Goal: Task Accomplishment & Management: Use online tool/utility

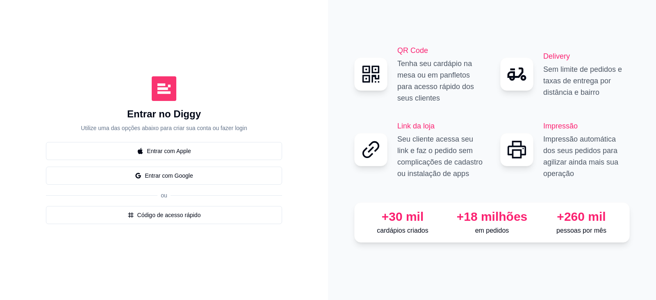
click at [493, 243] on div "QR Code Tenha seu cardápio na mesa ou em panfletos para acesso rápido dos seus …" at bounding box center [491, 150] width 275 height 211
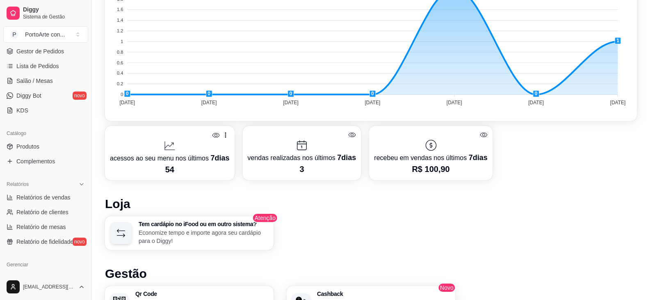
scroll to position [123, 0]
click at [27, 143] on span "Produtos" at bounding box center [27, 145] width 23 height 8
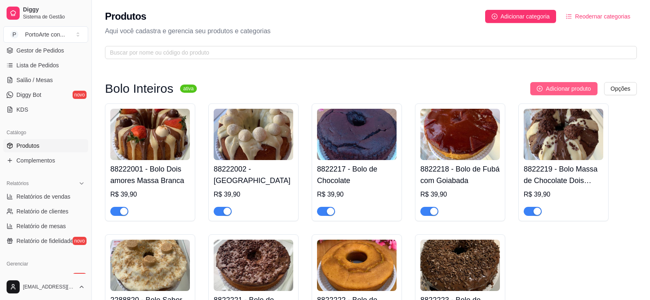
click at [564, 86] on span "Adicionar produto" at bounding box center [567, 88] width 45 height 9
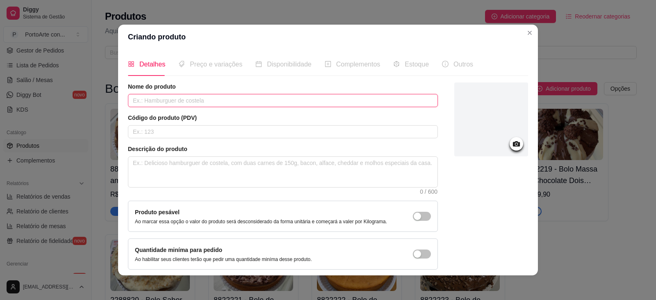
click at [232, 96] on input "text" at bounding box center [283, 100] width 310 height 13
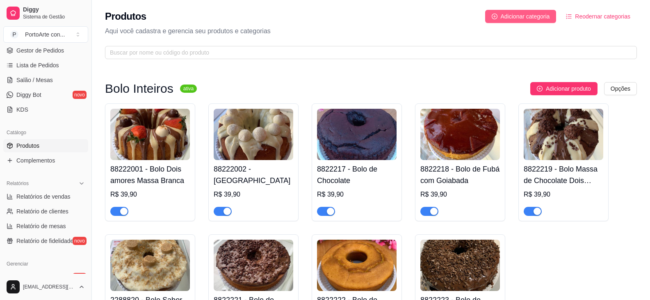
click at [536, 17] on span "Adicionar categoria" at bounding box center [524, 16] width 49 height 9
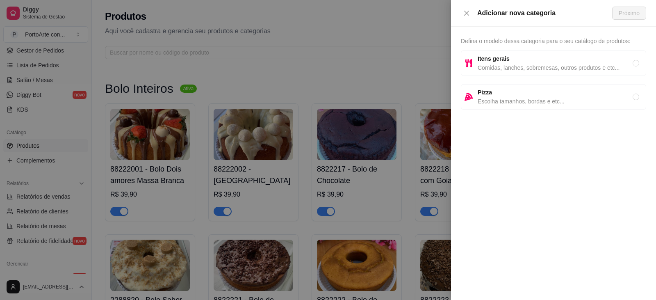
click at [516, 69] on span "Comidas, lanches, sobremesas, outros produtos e etc..." at bounding box center [554, 67] width 155 height 9
radio input "true"
click at [623, 9] on span "Próximo" at bounding box center [628, 13] width 21 height 9
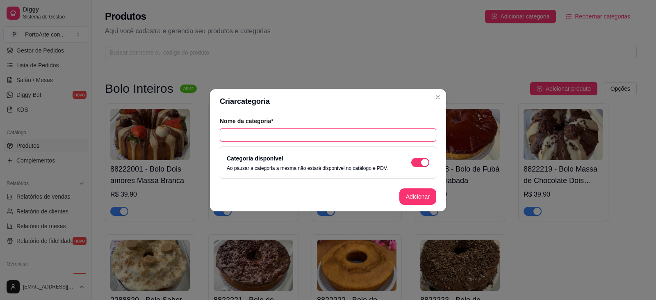
click at [257, 137] on input "text" at bounding box center [328, 134] width 216 height 13
type input "Lua de Mel"
click at [415, 195] on button "Adicionar" at bounding box center [417, 196] width 37 height 16
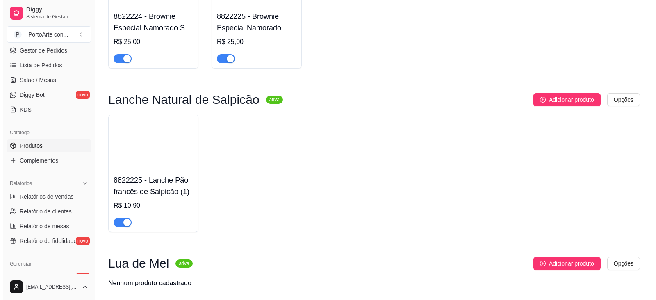
scroll to position [1614, 0]
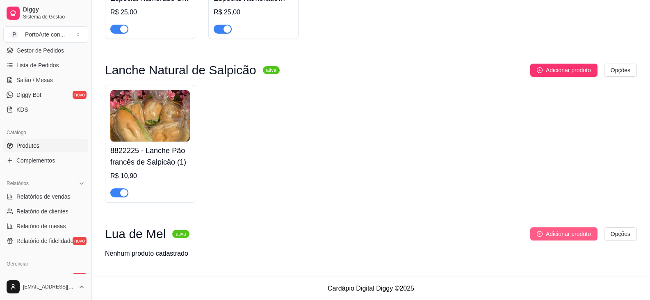
click at [537, 229] on button "Adicionar produto" at bounding box center [563, 233] width 67 height 13
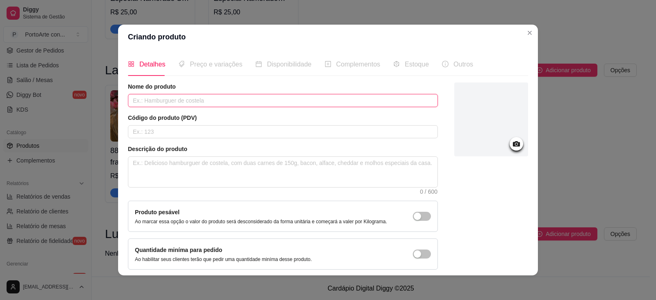
click at [216, 104] on input "text" at bounding box center [283, 100] width 310 height 13
type input "Lua de Mel recheio de Ninho"
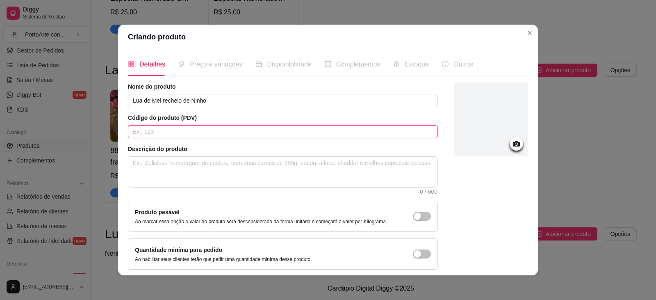
click at [390, 129] on input "text" at bounding box center [283, 131] width 310 height 13
type input "8822226"
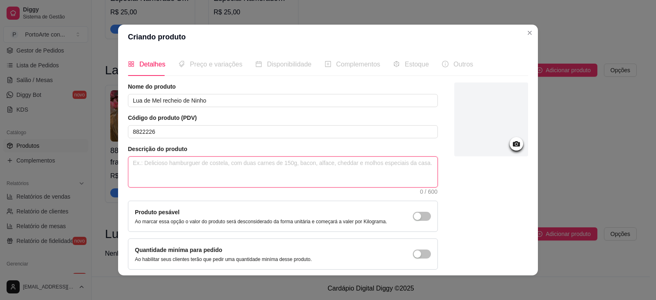
click at [390, 168] on textarea at bounding box center [282, 172] width 309 height 30
type textarea "P"
type textarea "Pã"
type textarea "Pão"
type textarea "Pãoz"
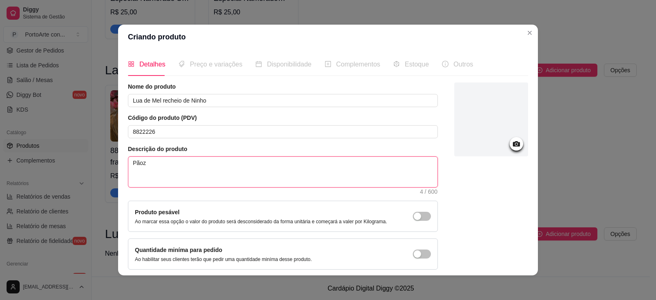
type textarea "Pãozi"
type textarea "Pãozin"
type textarea "Pãozinh"
type textarea "Pãozinho"
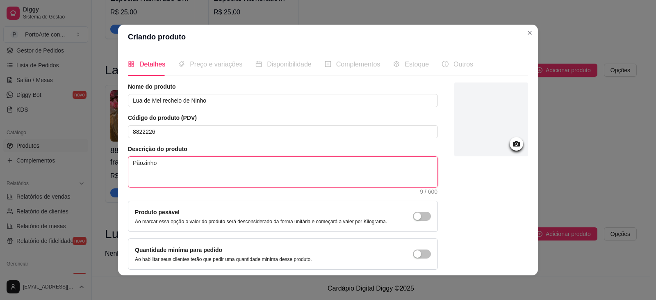
type textarea "Pãozinho f"
type textarea "Pãozinho fr"
type textarea "Pãozinho fre"
type textarea "Pãozinho fres"
type textarea "Pãozinho fresq"
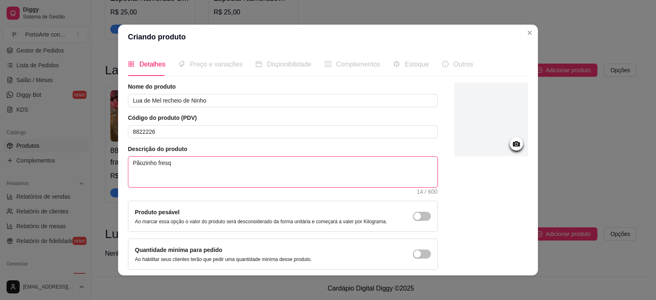
type textarea "Pãozinho fresqu"
type textarea "Pãozinho fresqui"
type textarea "Pãozinho fresquin"
type textarea "Pãozinho fresquinh"
type textarea "Pãozinho fresquinho"
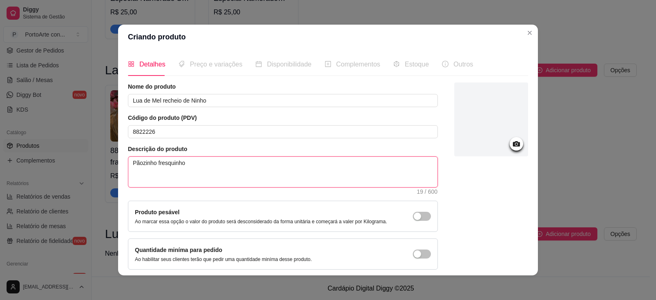
type textarea "Pãozinho fresquinho"
type textarea "Pãozinho fresquinho d"
type textarea "Pãozinho fresquinho de"
type textarea "Pãozinho fresquinho de L"
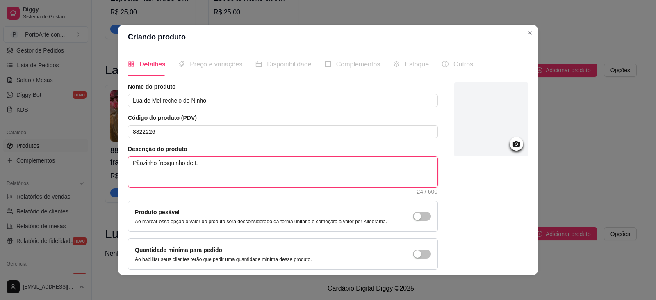
type textarea "Pãozinho fresquinho de Lu"
type textarea "Pãozinho fresquinho de Lua"
type textarea "Pãozinho fresquinho de Lua d"
type textarea "Pãozinho fresquinho de Lua de"
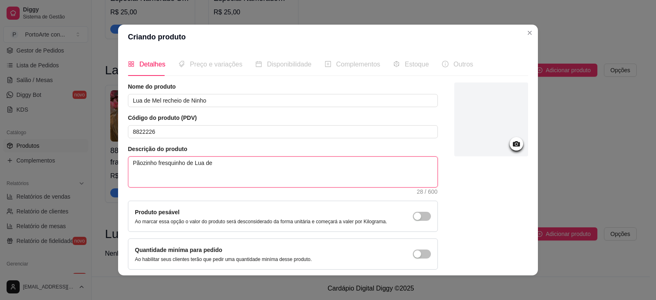
type textarea "Pãozinho fresquinho de Lua de"
type textarea "Pãozinho fresquinho de Lua de M"
type textarea "Pãozinho fresquinho de Lua de Me"
type textarea "Pãozinho fresquinho de Lua de Mel"
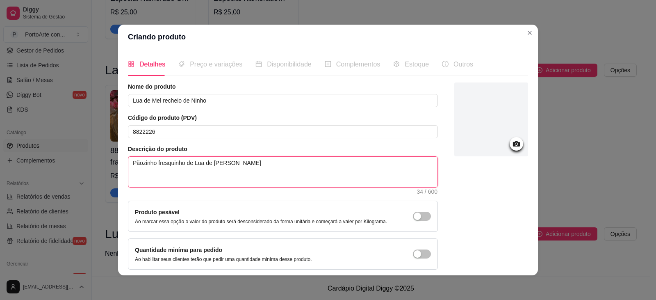
type textarea "Pãozinho fresquinho de Lua de Mel r"
type textarea "Pãozinho fresquinho de Lua de Mel re"
type textarea "Pãozinho fresquinho de Lua de Mel rec"
type textarea "Pãozinho fresquinho de Lua de Mel rech"
type textarea "Pãozinho fresquinho de Lua de Mel reche"
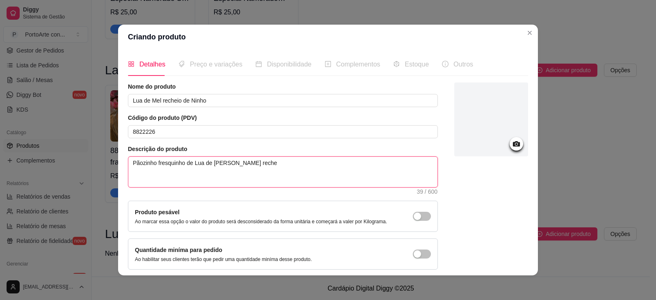
type textarea "Pãozinho fresquinho de Lua de Mel rechea"
type textarea "Pãozinho fresquinho de Lua de Mel rechead"
type textarea "Pãozinho fresquinho de Lua de Mel recheado"
type textarea "Pãozinho fresquinho de Lua de Mel recheado c"
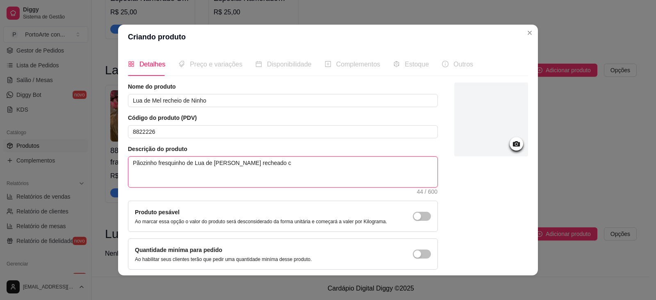
type textarea "Pãozinho fresquinho de Lua de Mel recheado co"
type textarea "Pãozinho fresquinho de Lua de Mel recheado com"
type textarea "Pãozinho fresquinho de Lua de Mel recheado com C"
type textarea "Pãozinho fresquinho de Lua de Mel recheado com Cr"
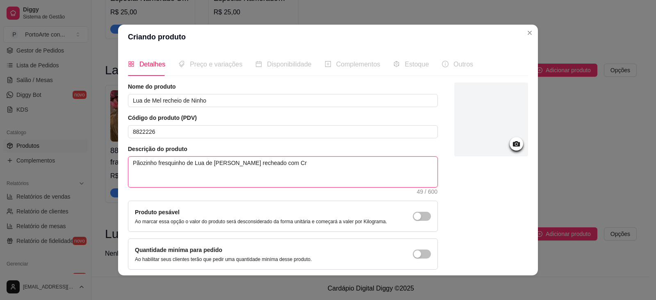
type textarea "Pãozinho fresquinho de Lua de Mel recheado com Cre"
type textarea "Pãozinho fresquinho de Lua de Mel recheado com Crem"
type textarea "Pãozinho fresquinho de Lua de Mel recheado com Creme"
type textarea "Pãozinho fresquinho de Lua de Mel recheado com Creme e"
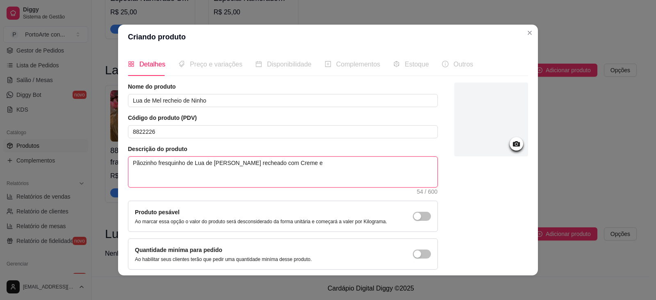
type textarea "Pãozinho fresquinho de Lua de Mel recheado com Creme eq"
type textarea "Pãozinho fresquinho de Lua de Mel recheado com Creme equ"
type textarea "Pãozinho fresquinho de Lua de Mel recheado com Creme equi"
type textarea "Pãozinho fresquinho de Lua de Mel recheado com Creme equil"
type textarea "Pãozinho fresquinho de Lua de Mel recheado com Creme equili"
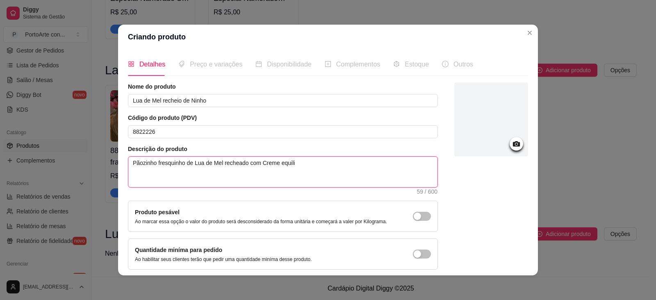
type textarea "Pãozinho fresquinho de Lua de Mel recheado com Creme equilib"
type textarea "Pãozinho fresquinho de Lua de Mel recheado com Creme equilibr"
type textarea "Pãozinho fresquinho de Lua de Mel recheado com Creme equilibra"
type textarea "Pãozinho fresquinho de Lua de Mel recheado com Creme equilibrad"
type textarea "Pãozinho fresquinho de Lua de Mel recheado com Creme equilibrado"
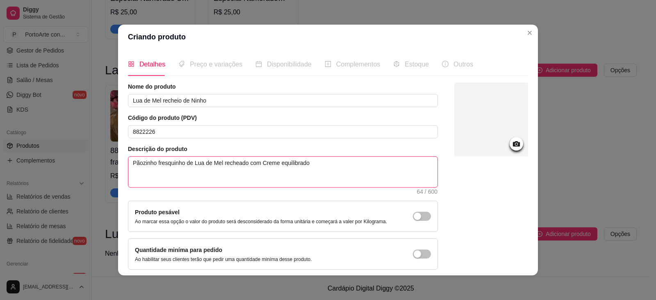
type textarea "Pãozinho fresquinho de Lua de Mel recheado com Creme equilibrado"
type textarea "Pãozinho fresquinho de Lua de Mel recheado com Creme equilibrado d"
type textarea "Pãozinho fresquinho de Lua de Mel recheado com Creme equilibrado de"
type textarea "Pãozinho fresquinho de Lua de Mel recheado com Creme equilibrado de N"
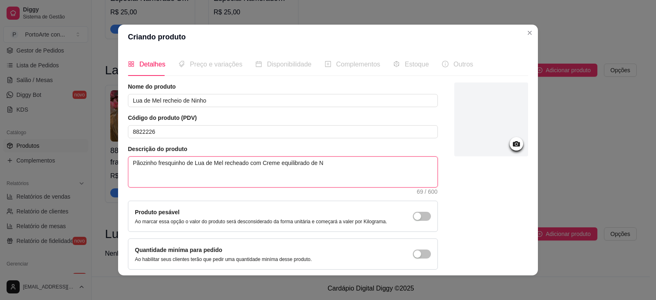
type textarea "Pãozinho fresquinho de Lua de Mel recheado com Creme equilibrado de Ni"
type textarea "Pãozinho fresquinho de Lua de Mel recheado com Creme equilibrado de Nin"
type textarea "Pãozinho fresquinho de Lua de Mel recheado com Creme equilibrado de Ninh"
type textarea "Pãozinho fresquinho de Lua de Mel recheado com Creme equilibrado de Ninho"
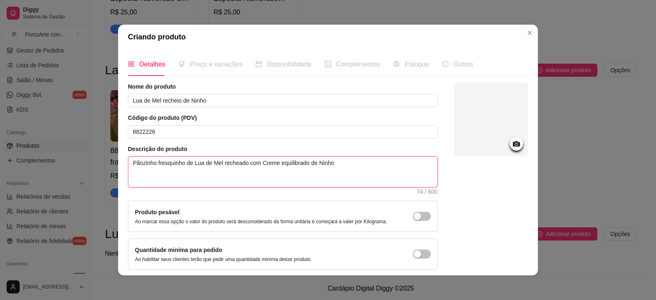
type textarea "Pãozinho fresquinho de Lua de Mel recheado com Creme equilibrado de Ninho b"
type textarea "Pãozinho fresquinho de Lua de Mel recheado com Creme equilibrado de Ninho ba"
type textarea "Pãozinho fresquinho de Lua de Mel recheado com Creme equilibrado de Ninho ban"
type textarea "Pãozinho fresquinho de Lua de Mel recheado com Creme equilibrado de Ninho banh"
type textarea "Pãozinho fresquinho de Lua de Mel recheado com Creme equilibrado de Ninho banha"
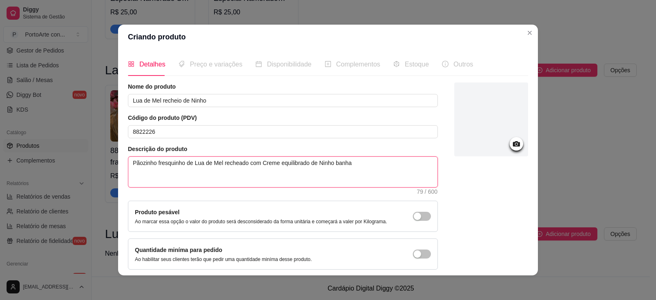
type textarea "Pãozinho fresquinho de Lua de Mel recheado com Creme equilibrado de Ninho banhad"
type textarea "Pãozinho fresquinho de Lua de Mel recheado com Creme equilibrado de Ninho banha…"
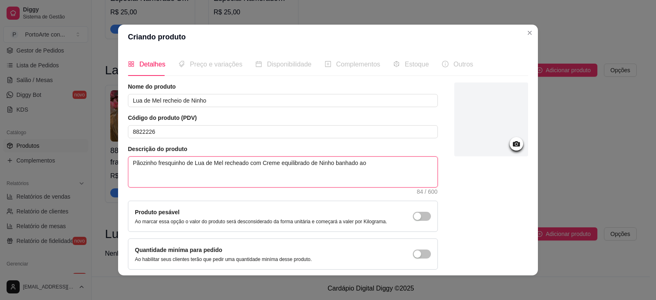
type textarea "Pãozinho fresquinho de Lua de Mel recheado com Creme equilibrado de Ninho banha…"
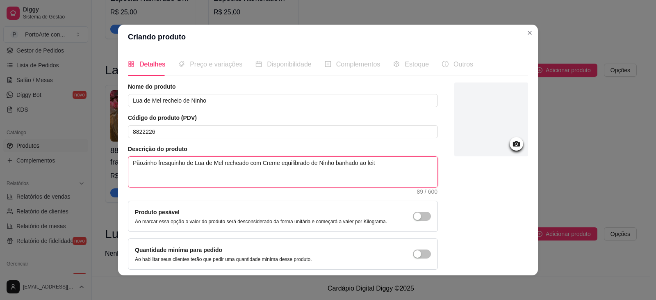
type textarea "Pãozinho fresquinho de Lua de Mel recheado com Creme equilibrado de Ninho banha…"
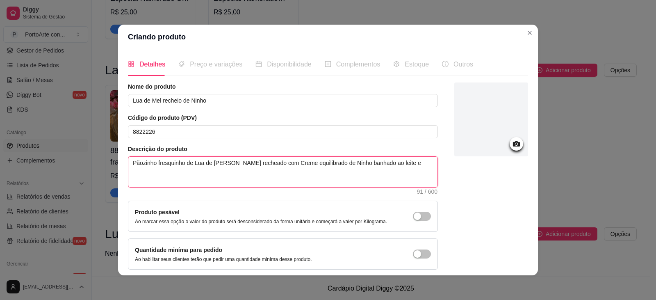
type textarea "Pãozinho fresquinho de Lua de Mel recheado com Creme equilibrado de Ninho banha…"
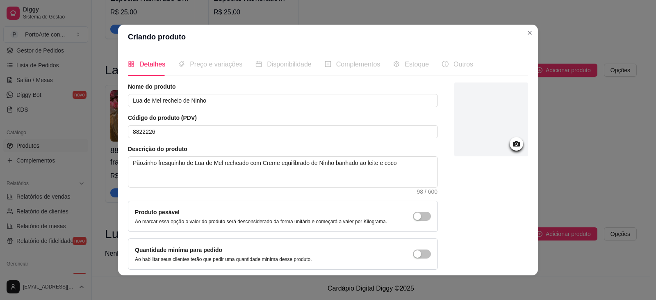
click at [511, 147] on icon at bounding box center [515, 143] width 9 height 9
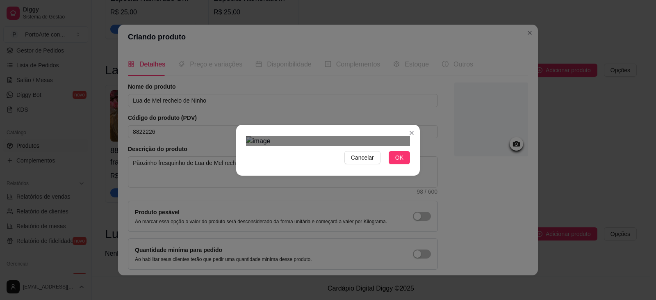
click at [374, 239] on div "Use the arrow keys to move the crop selection area" at bounding box center [334, 270] width 148 height 148
click at [402, 164] on button "OK" at bounding box center [398, 157] width 21 height 13
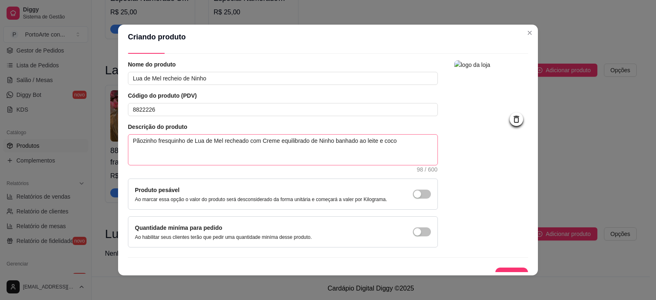
scroll to position [34, 0]
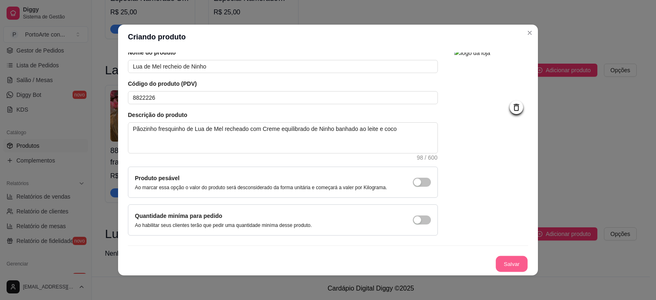
click at [495, 264] on button "Salvar" at bounding box center [511, 264] width 32 height 16
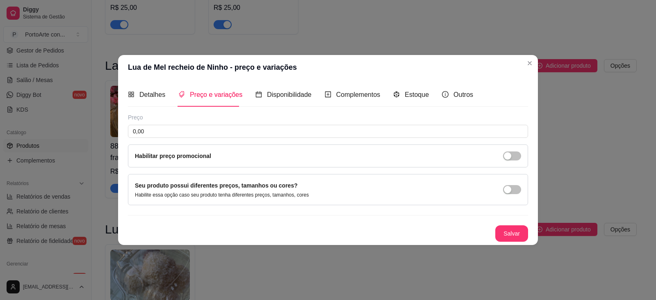
scroll to position [0, 0]
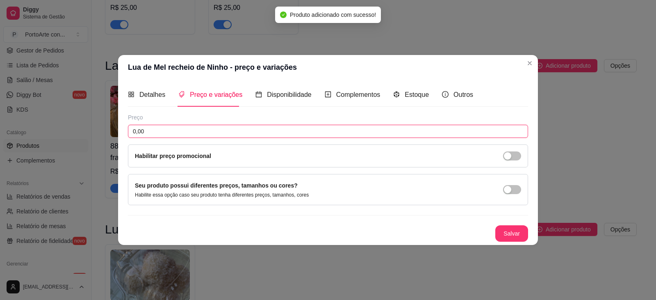
click at [177, 131] on input "0,00" at bounding box center [328, 131] width 400 height 13
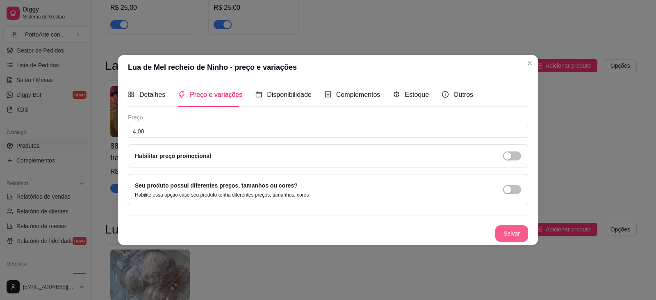
click at [507, 226] on button "Salvar" at bounding box center [511, 233] width 33 height 16
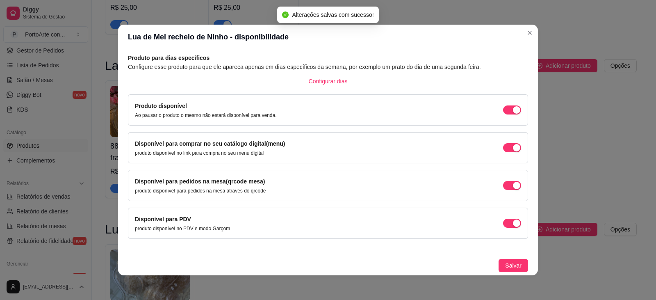
scroll to position [2, 0]
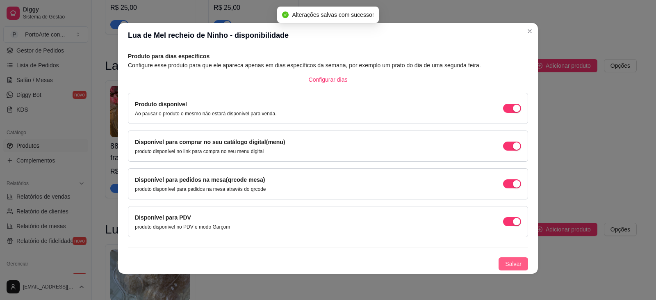
click at [506, 264] on span "Salvar" at bounding box center [513, 263] width 16 height 9
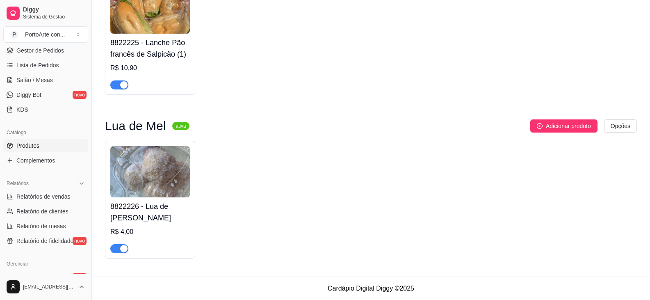
scroll to position [1722, 0]
click at [126, 152] on img at bounding box center [150, 171] width 80 height 51
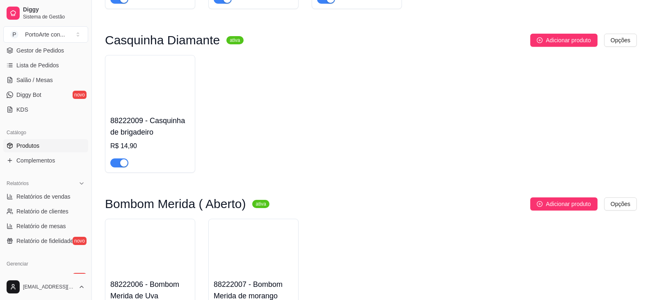
scroll to position [861, 0]
